Goal: Check status: Check status

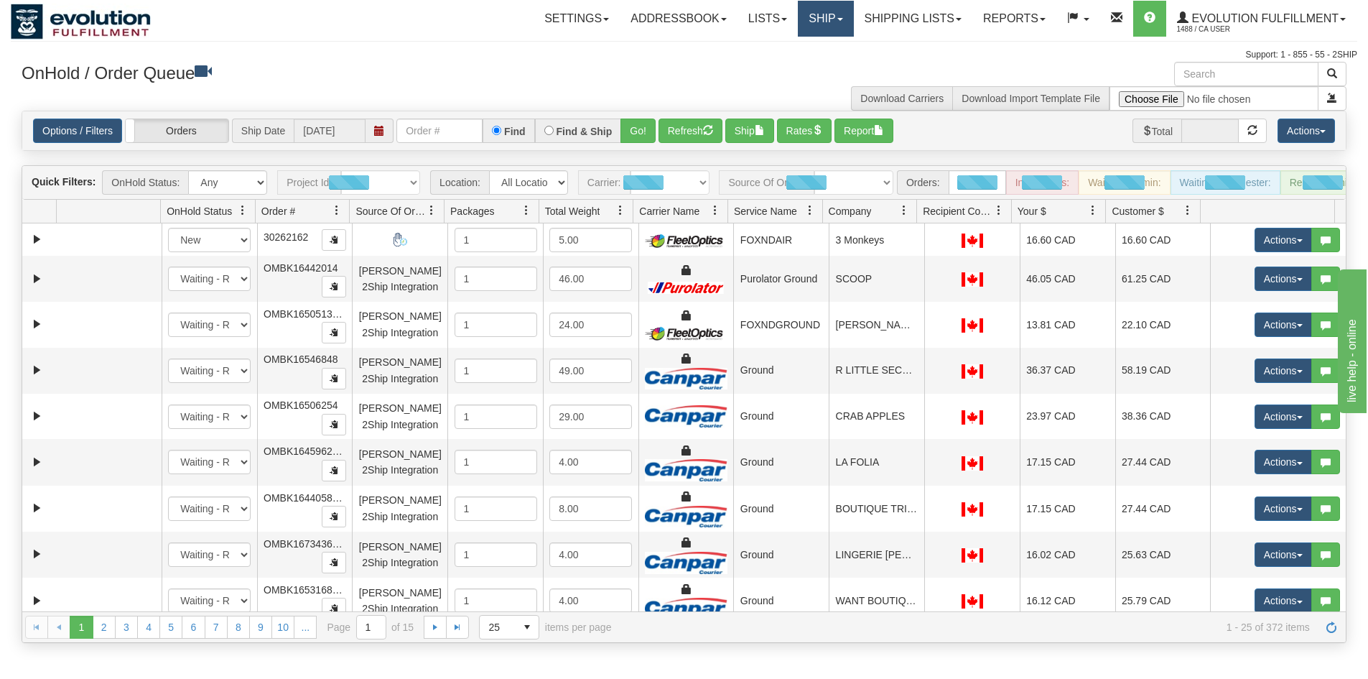
click at [816, 22] on link "Ship" at bounding box center [825, 19] width 55 height 36
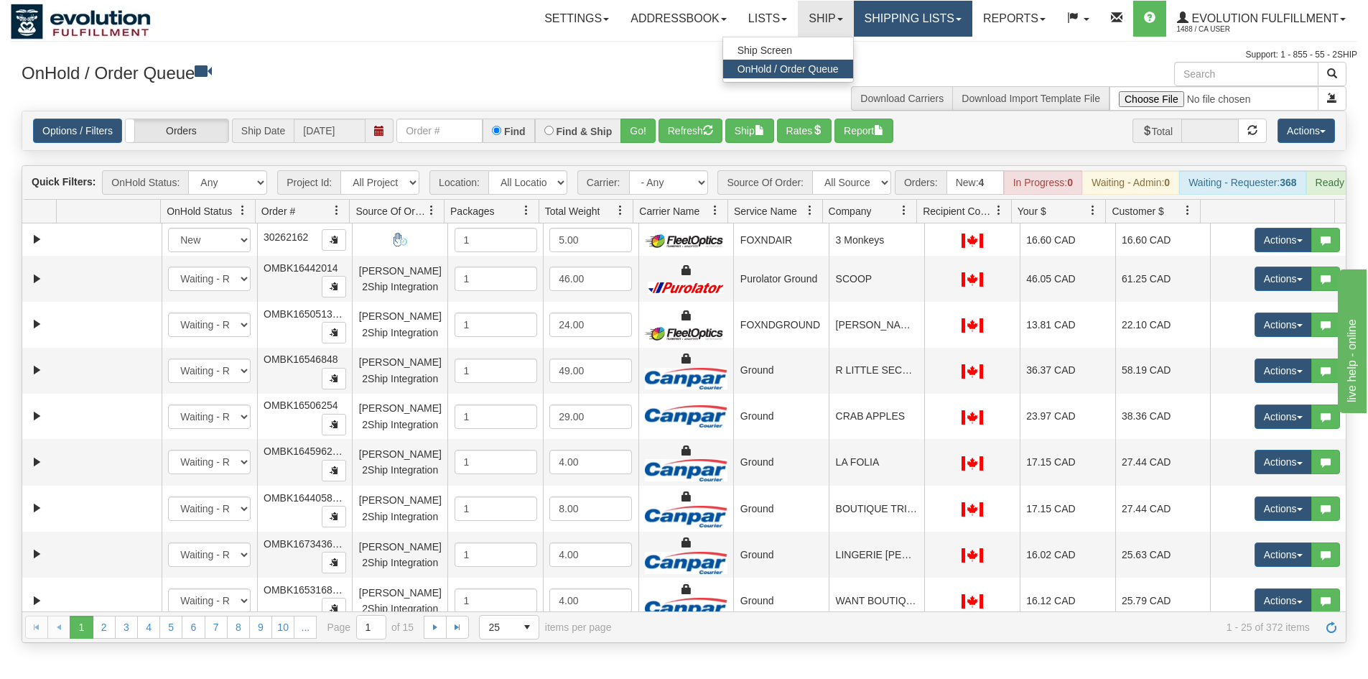
click at [946, 13] on link "Shipping lists" at bounding box center [913, 19] width 119 height 36
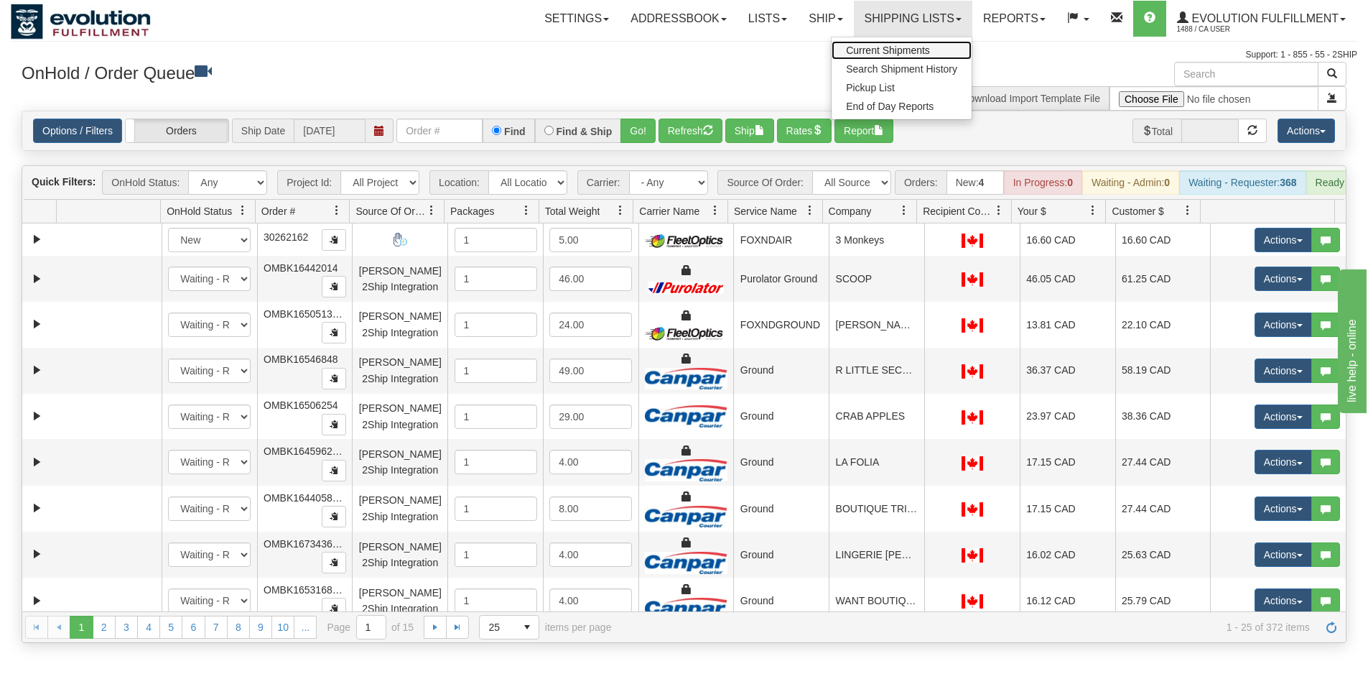
click at [932, 52] on link "Current Shipments" at bounding box center [902, 50] width 140 height 19
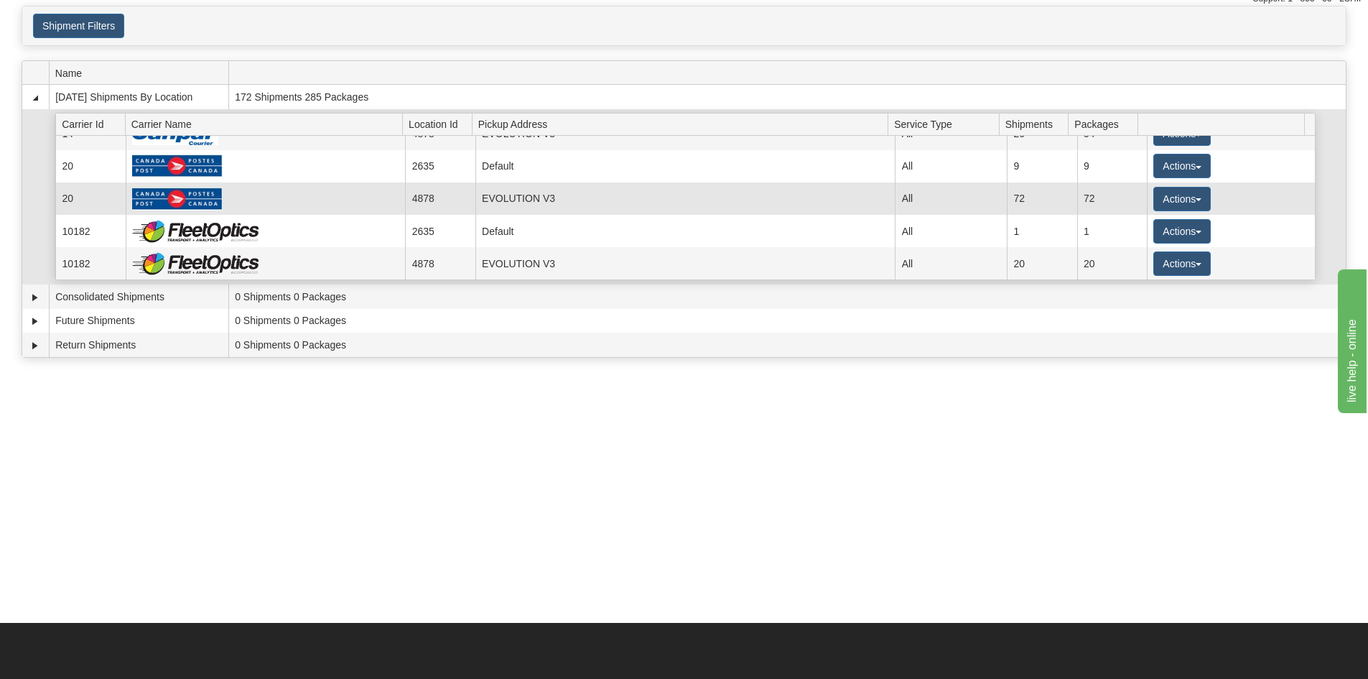
scroll to position [10, 0]
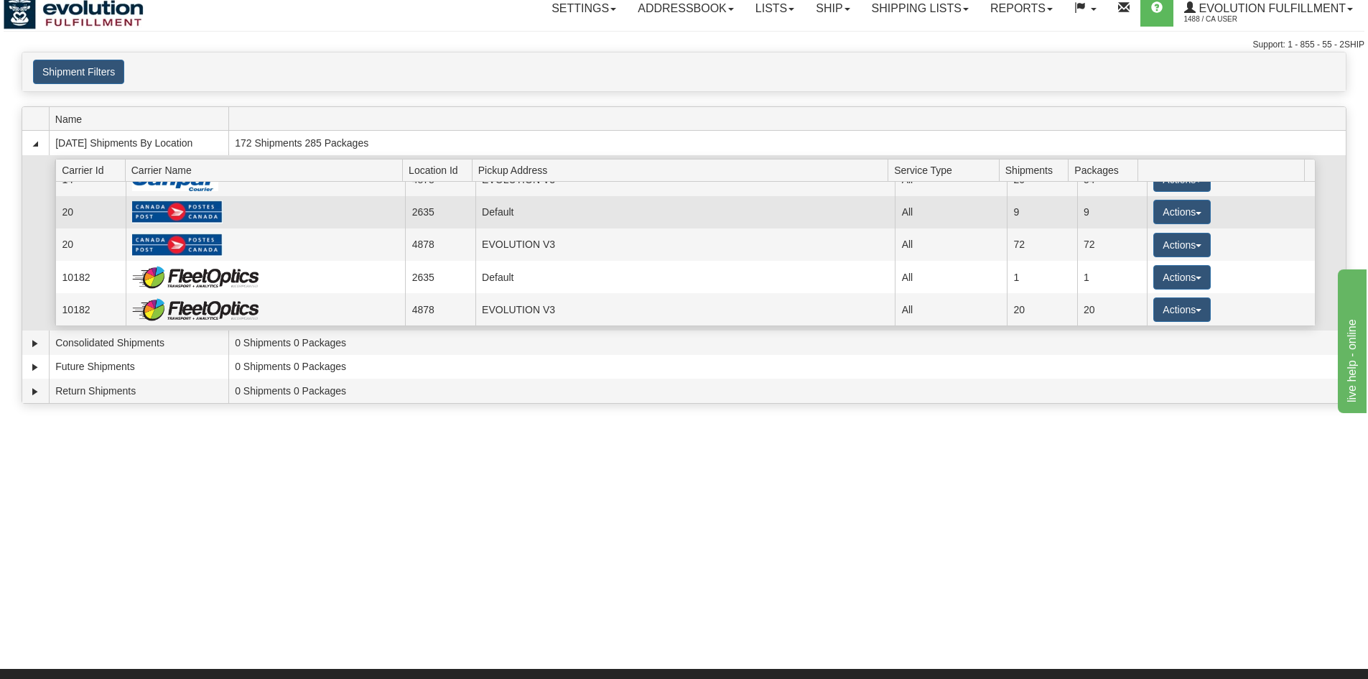
click at [66, 205] on td "20" at bounding box center [90, 212] width 70 height 32
click at [172, 208] on img at bounding box center [177, 211] width 91 height 23
click at [1190, 208] on button "Actions" at bounding box center [1182, 212] width 57 height 24
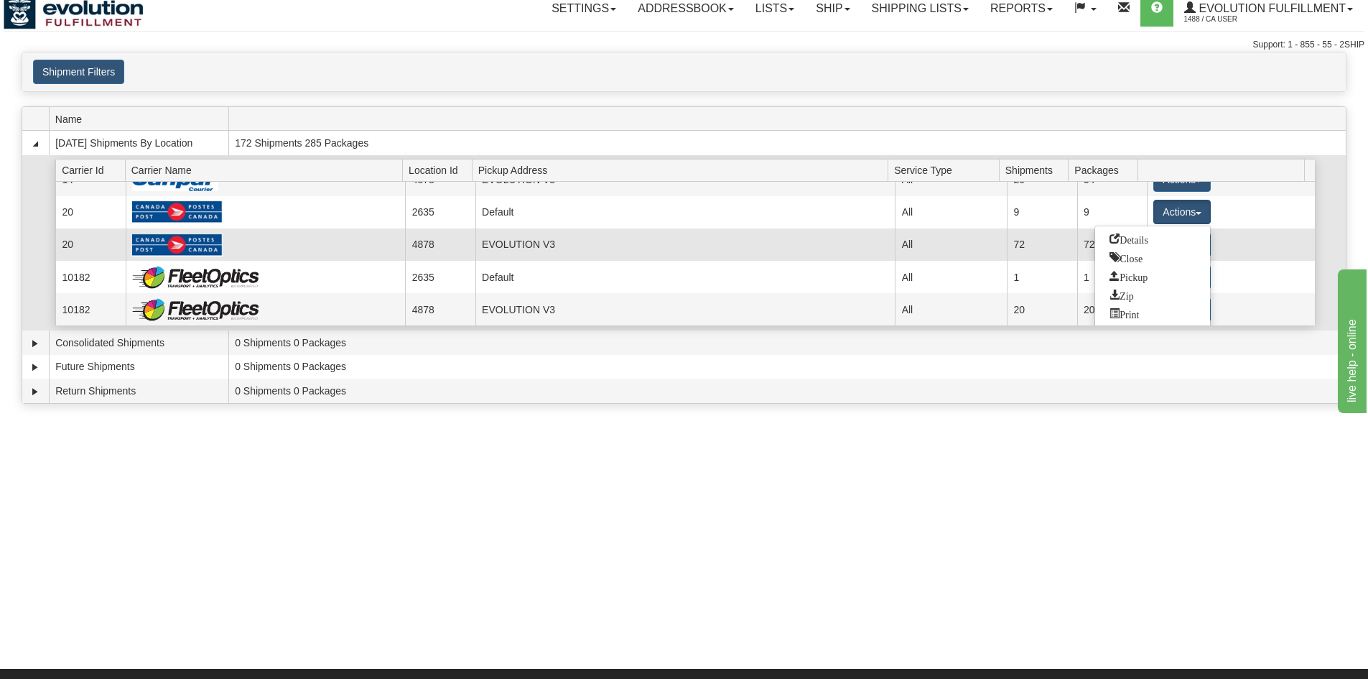
click at [545, 249] on td "EVOLUTION V3" at bounding box center [686, 244] width 420 height 32
click at [1187, 242] on button "Actions" at bounding box center [1182, 245] width 57 height 24
click at [1153, 269] on link "Details" at bounding box center [1152, 272] width 115 height 19
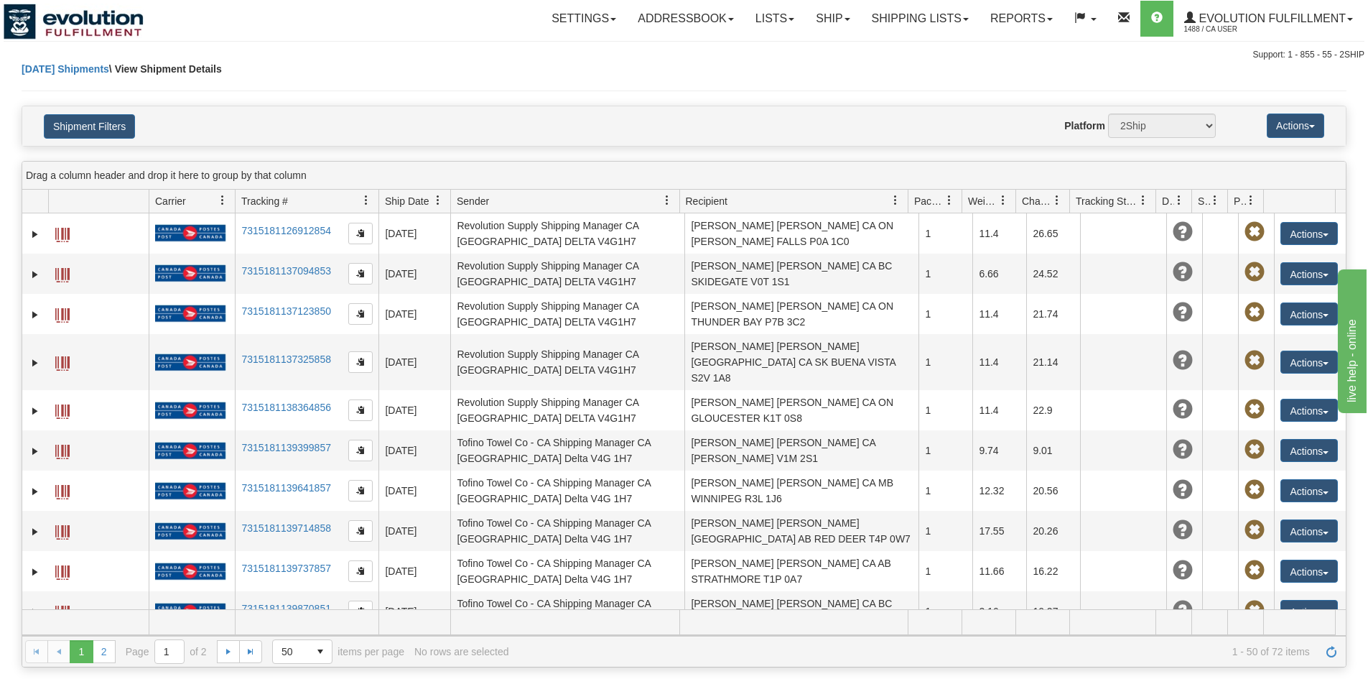
click at [904, 95] on div "Today Shipments \ View Shipment Details" at bounding box center [684, 84] width 1325 height 44
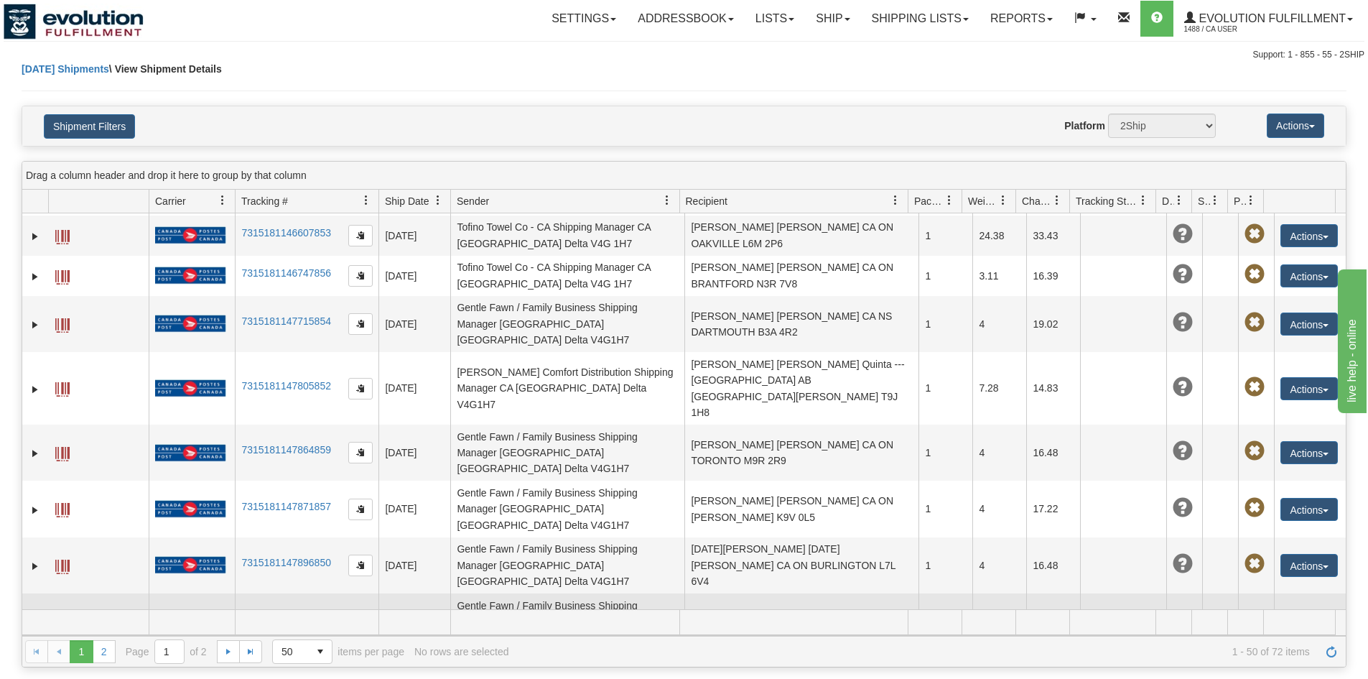
scroll to position [790, 0]
